Goal: Task Accomplishment & Management: Manage account settings

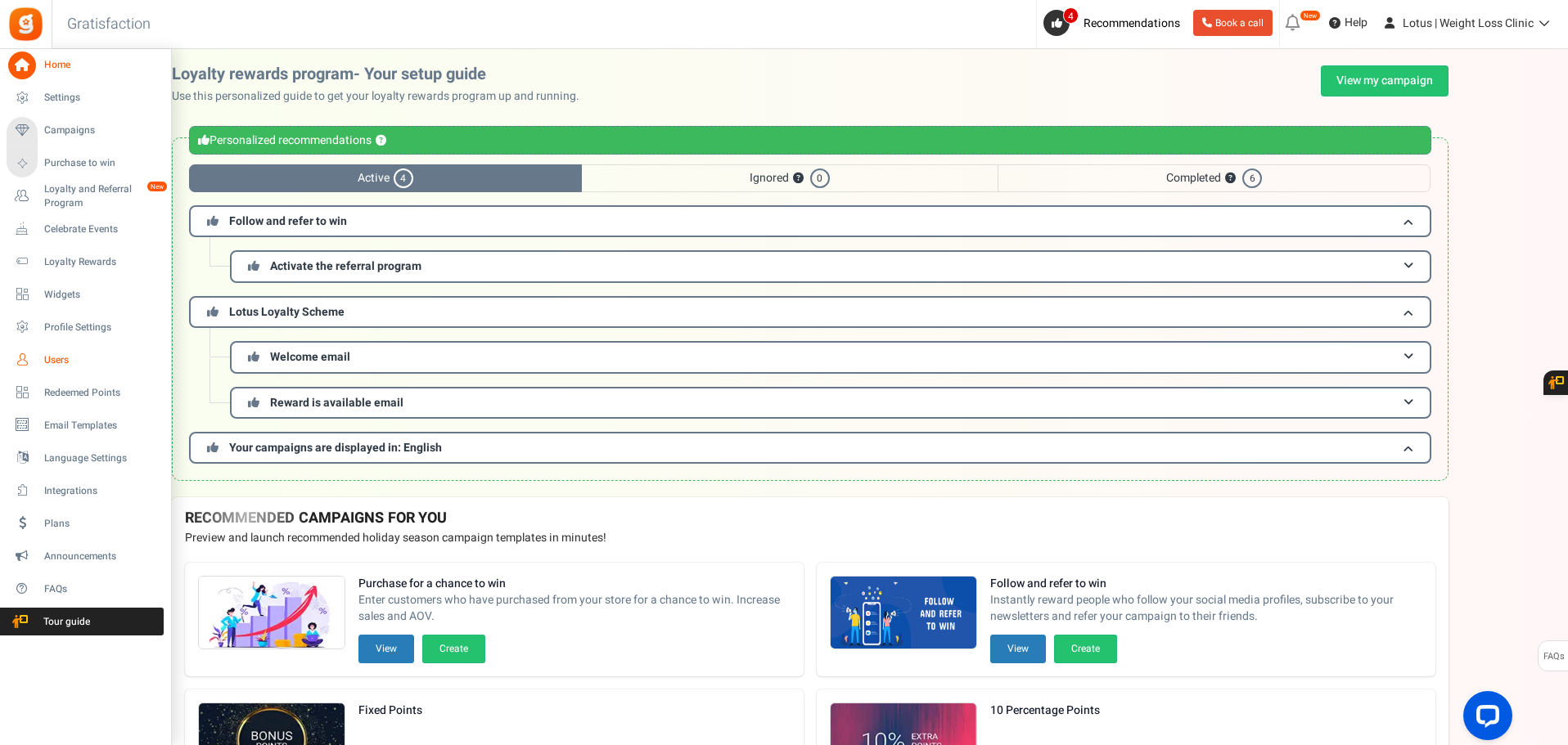
click at [68, 355] on span "Users" at bounding box center [101, 360] width 114 height 13
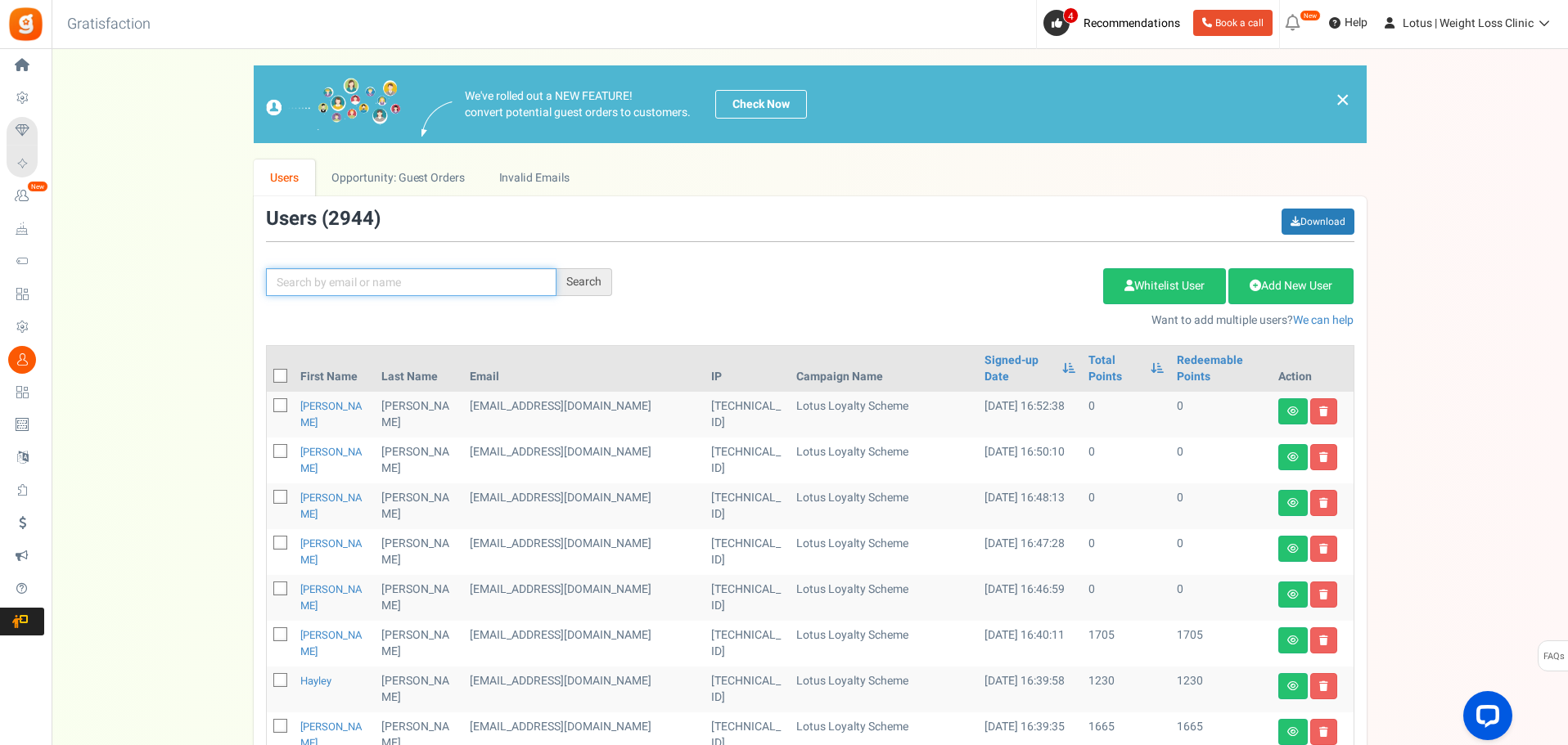
click at [311, 277] on input "text" at bounding box center [410, 282] width 291 height 28
type input "nwufo"
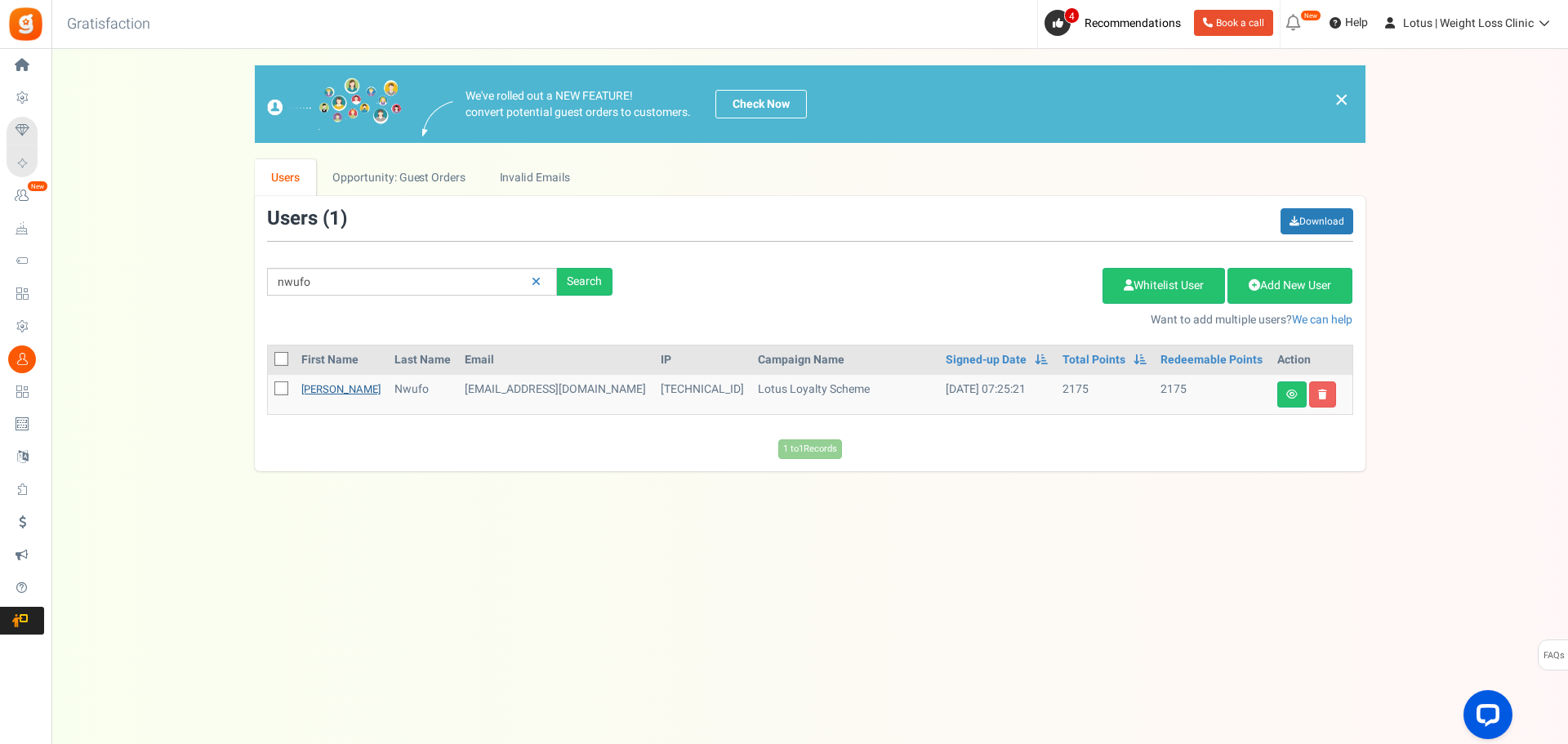
click at [322, 390] on link "[PERSON_NAME]" at bounding box center [340, 389] width 79 height 15
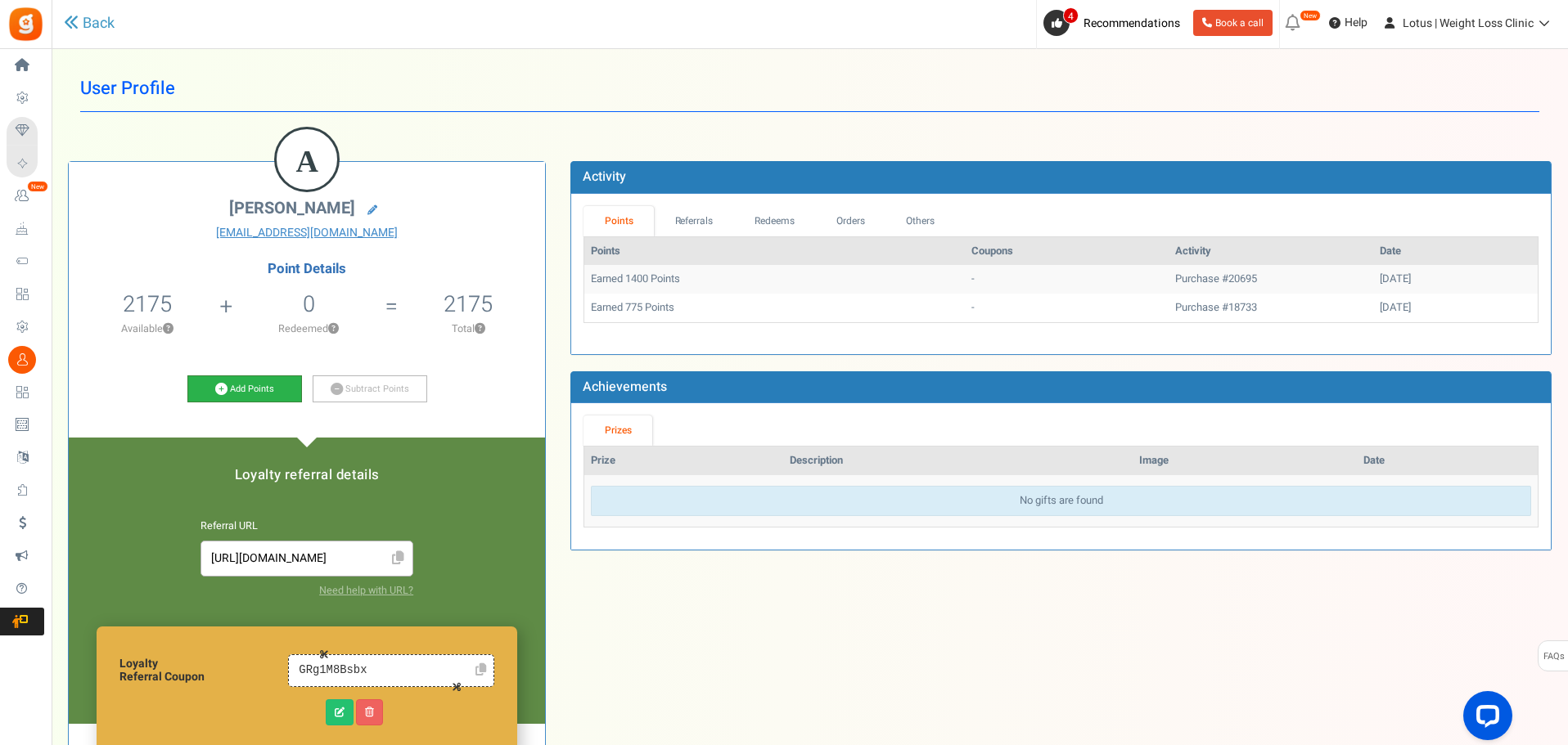
click at [253, 379] on link "Add Points" at bounding box center [244, 389] width 114 height 28
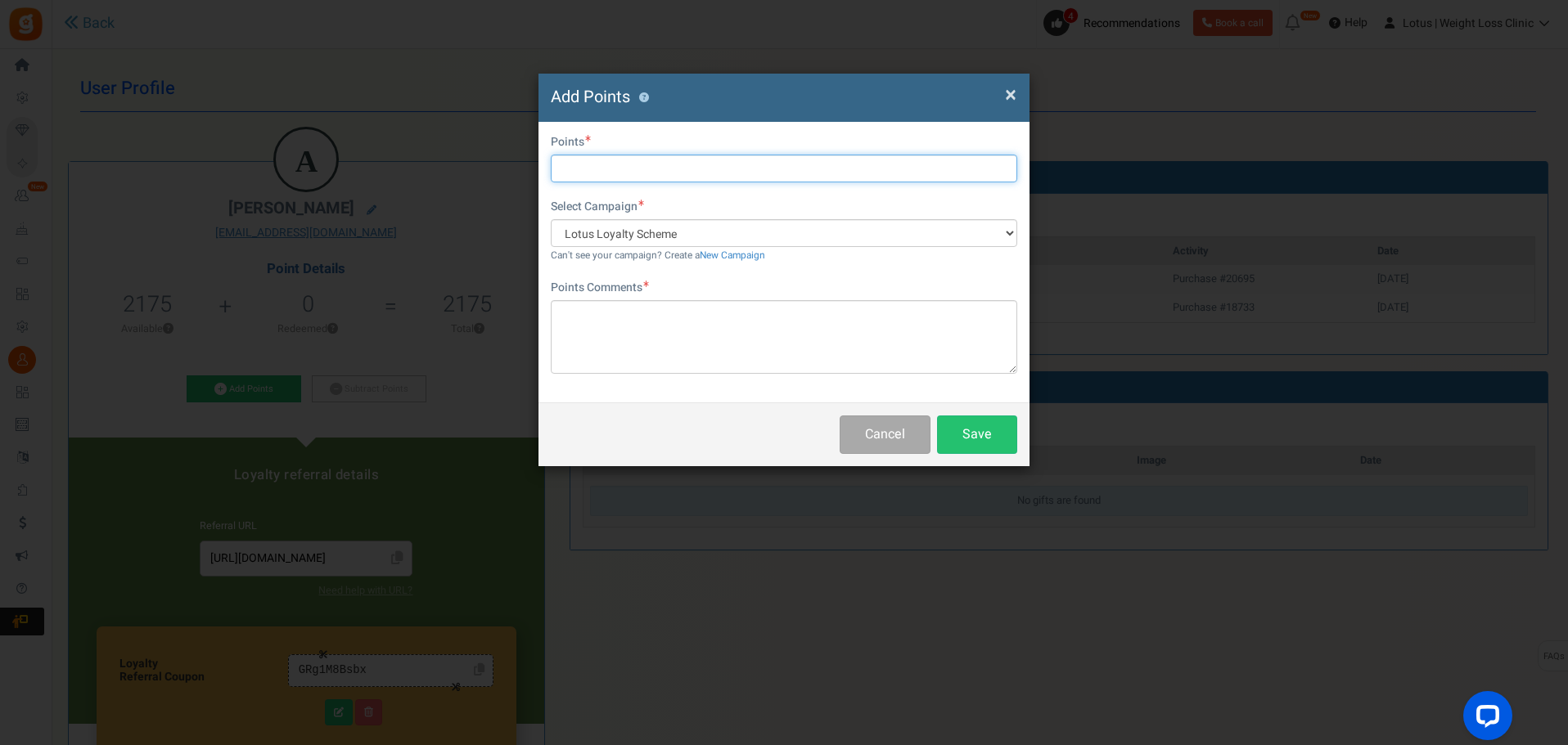
click at [626, 171] on input "text" at bounding box center [784, 168] width 466 height 28
type input "1000"
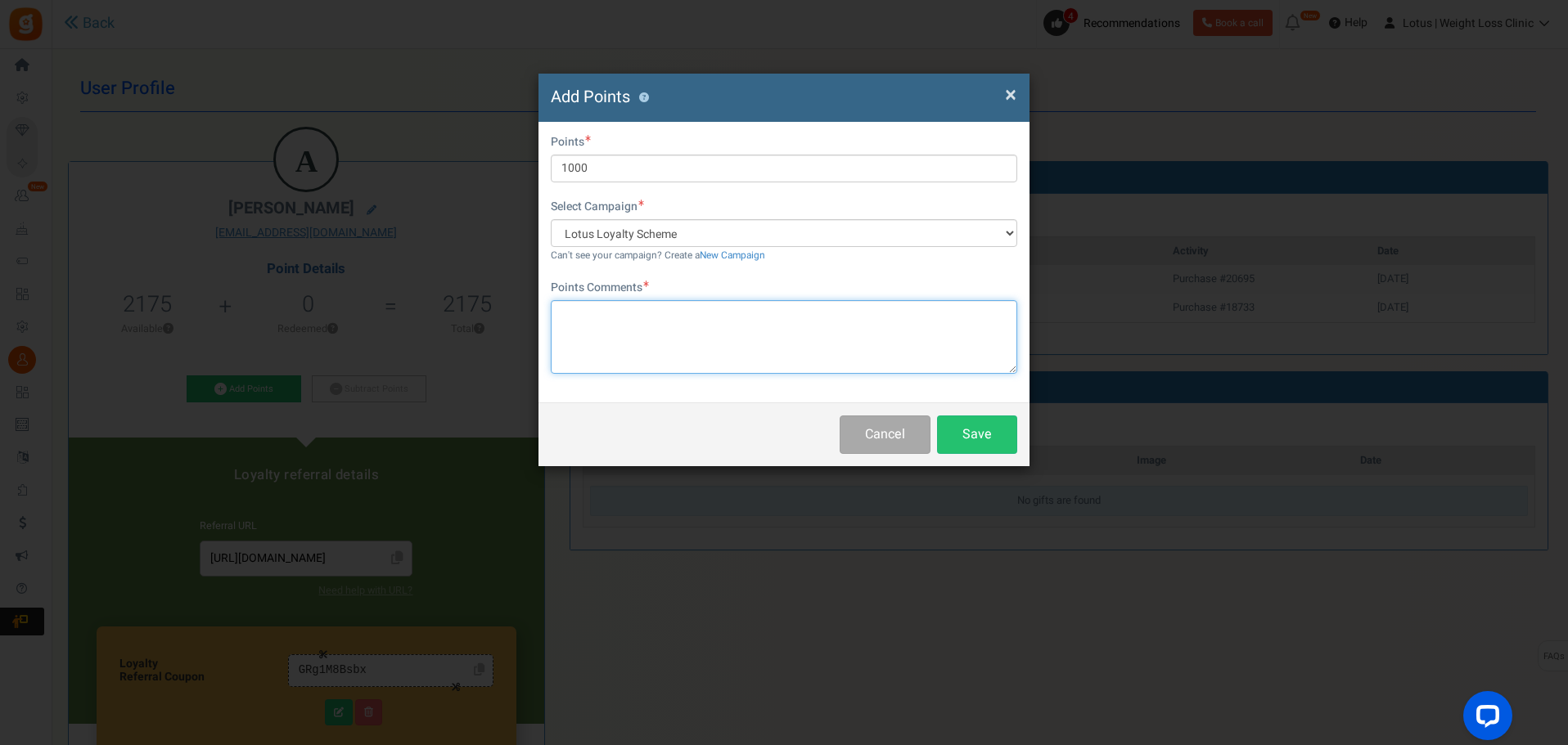
click at [605, 319] on textarea at bounding box center [784, 337] width 466 height 74
type textarea "GOG"
click at [968, 428] on button "Save" at bounding box center [977, 435] width 80 height 39
